Goal: Task Accomplishment & Management: Use online tool/utility

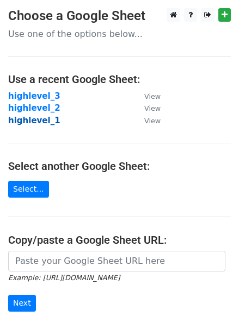
click at [25, 120] on strong "highlevel_1" at bounding box center [34, 121] width 52 height 10
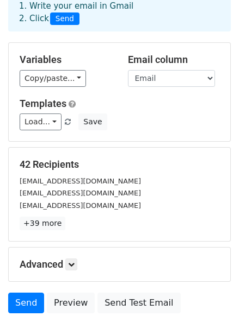
scroll to position [60, 0]
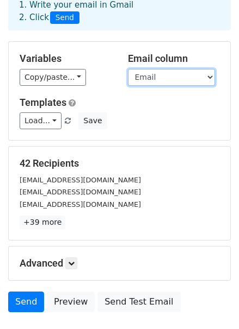
click at [177, 81] on select "First Name Last Name Email" at bounding box center [171, 77] width 87 height 17
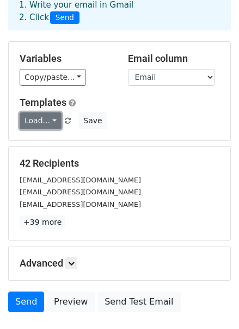
click at [44, 124] on link "Load..." at bounding box center [41, 121] width 42 height 17
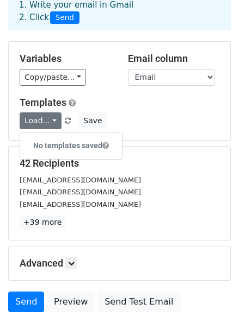
click at [197, 133] on div "Variables Copy/paste... {{First Name}} {{Last Name}} {{Email}} Email column Fir…" at bounding box center [119, 91] width 221 height 98
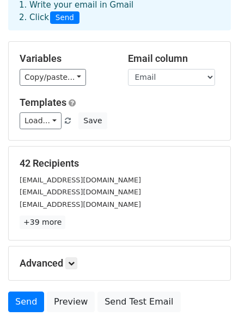
scroll to position [134, 0]
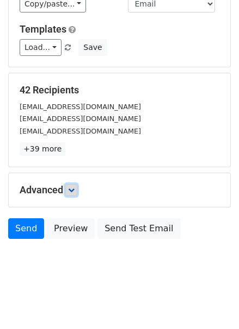
click at [73, 192] on link at bounding box center [71, 190] width 12 height 12
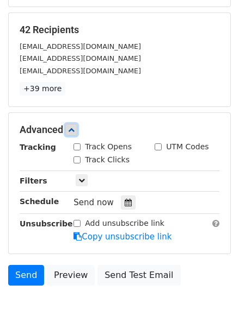
scroll to position [216, 0]
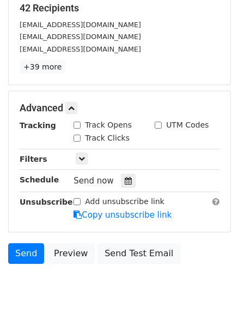
click at [77, 123] on input "Track Opens" at bounding box center [76, 125] width 7 height 7
checkbox input "true"
click at [74, 138] on input "Track Clicks" at bounding box center [76, 138] width 7 height 7
checkbox input "true"
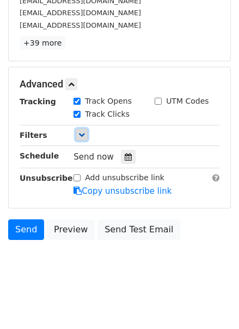
click at [85, 137] on link at bounding box center [82, 135] width 12 height 12
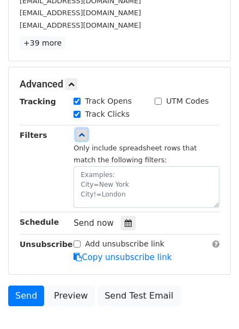
click at [85, 137] on link at bounding box center [82, 135] width 12 height 12
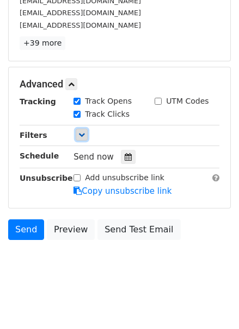
scroll to position [0, 0]
